Goal: Navigation & Orientation: Find specific page/section

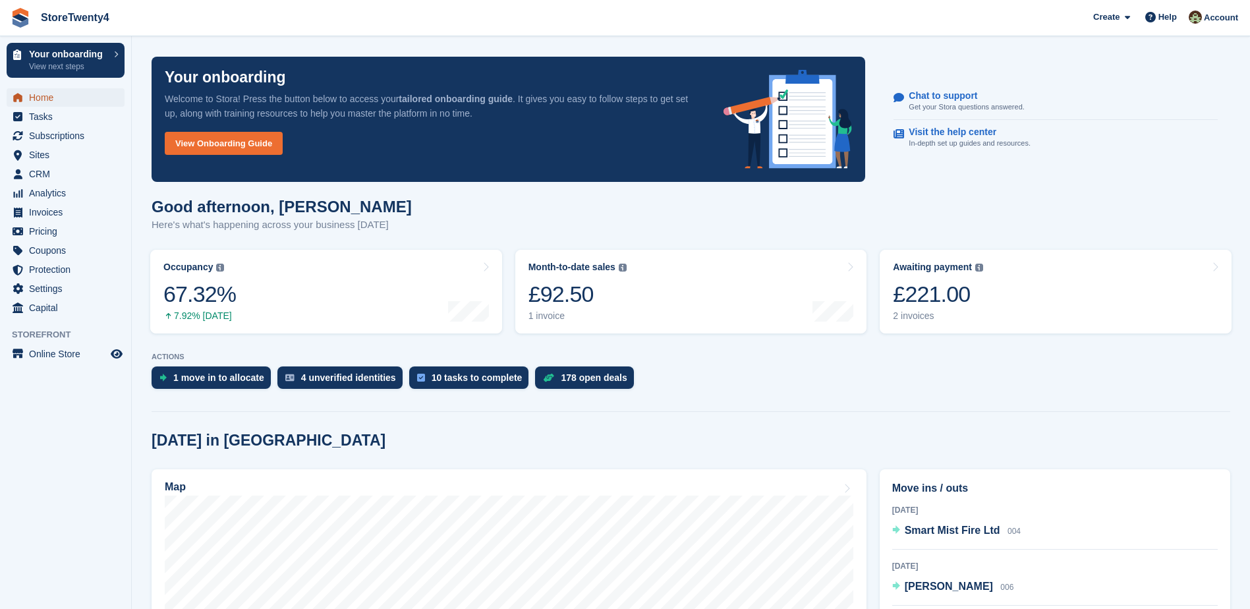
click at [47, 99] on span "Home" at bounding box center [68, 97] width 79 height 18
click at [47, 171] on span "CRM" at bounding box center [68, 174] width 79 height 18
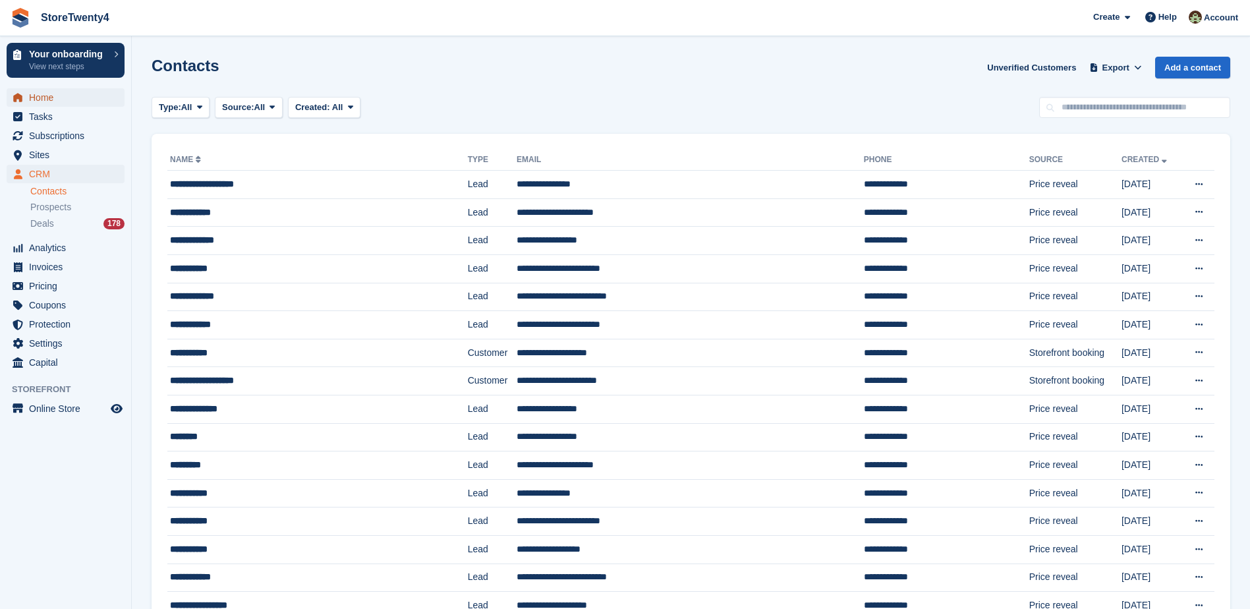
click at [55, 98] on span "Home" at bounding box center [68, 97] width 79 height 18
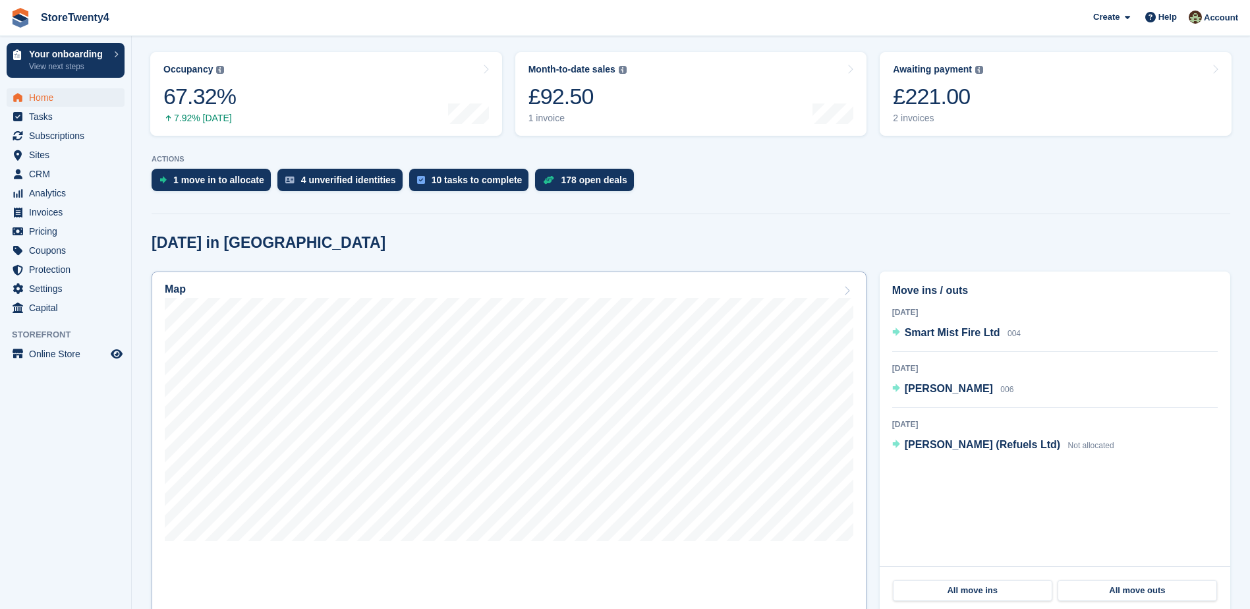
scroll to position [330, 0]
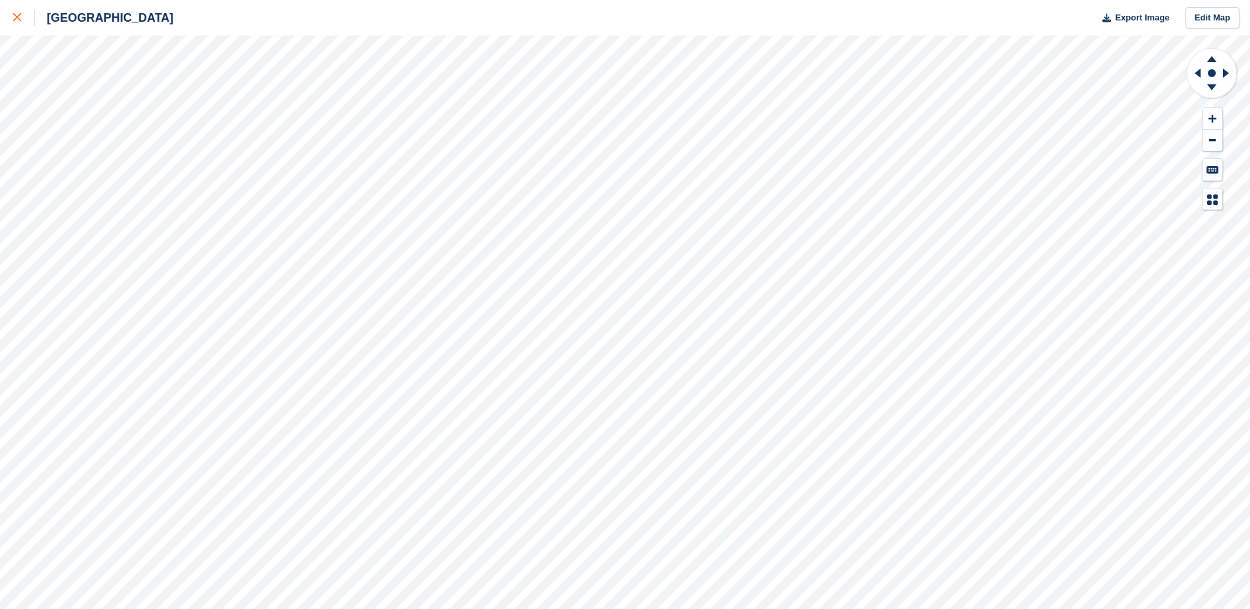
click at [14, 16] on icon at bounding box center [17, 17] width 8 height 8
